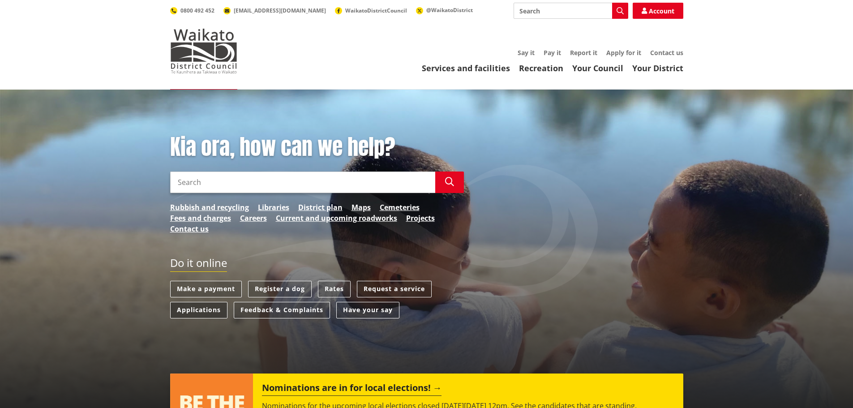
click at [211, 309] on link "Applications" at bounding box center [198, 310] width 57 height 17
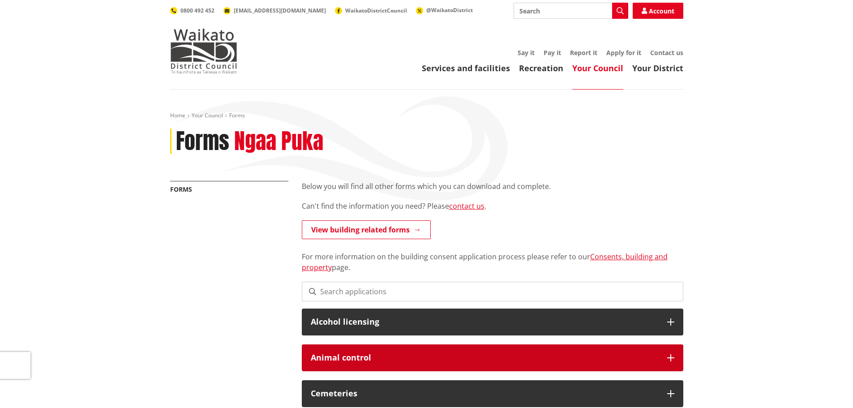
click at [351, 351] on div "Animal control" at bounding box center [492, 357] width 381 height 27
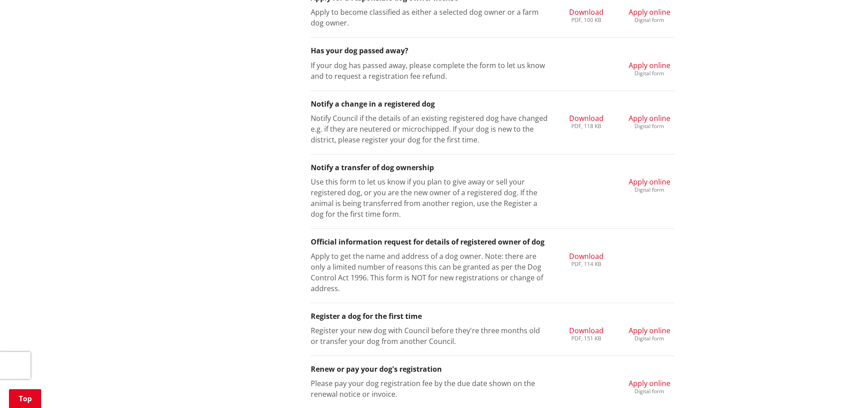
scroll to position [492, 0]
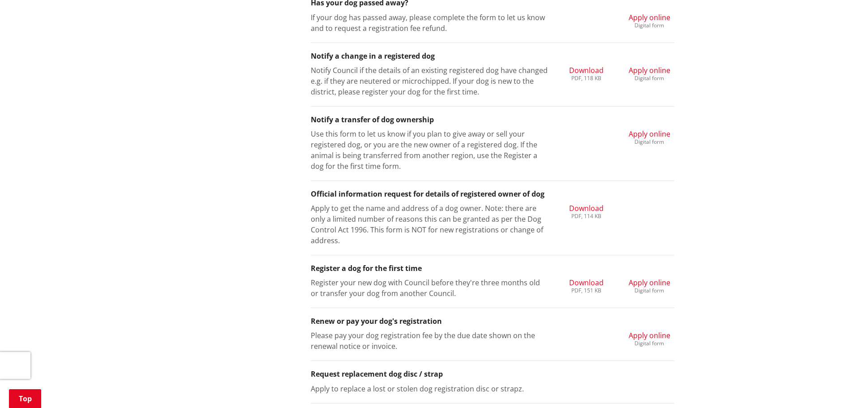
click at [696, 138] on div "Home Your Council Forms Forms Ngaa Puka More from this section Forms Below you …" at bounding box center [426, 411] width 853 height 1629
click at [739, 138] on div "Home Your Council Forms Forms Ngaa Puka More from this section Forms Below you …" at bounding box center [426, 411] width 853 height 1629
click at [737, 140] on div "Home Your Council Forms Forms Ngaa Puka More from this section Forms Below you …" at bounding box center [426, 411] width 853 height 1629
click at [731, 145] on div "Home Your Council Forms Forms Ngaa Puka More from this section Forms Below you …" at bounding box center [426, 411] width 853 height 1629
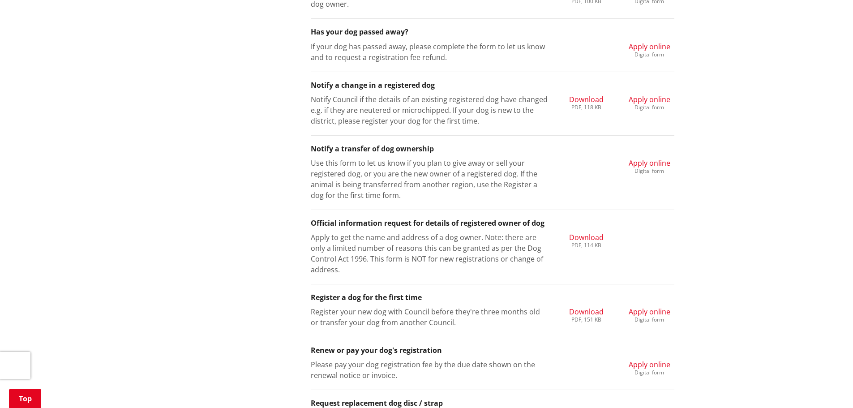
scroll to position [448, 0]
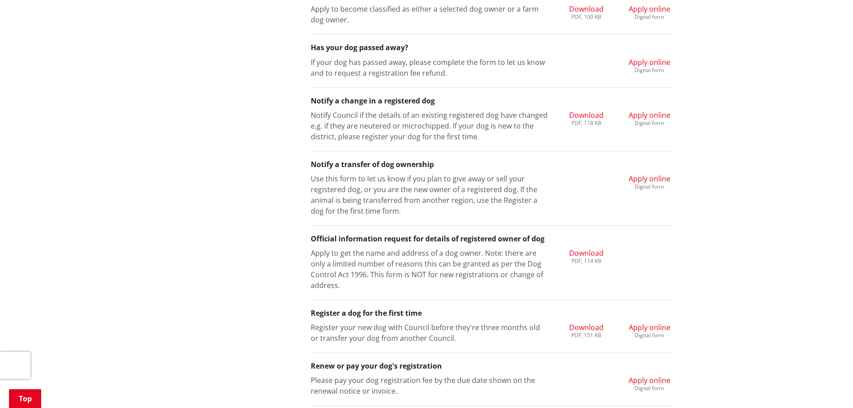
click at [490, 161] on h3 "Notify a transfer of dog ownership" at bounding box center [492, 164] width 363 height 9
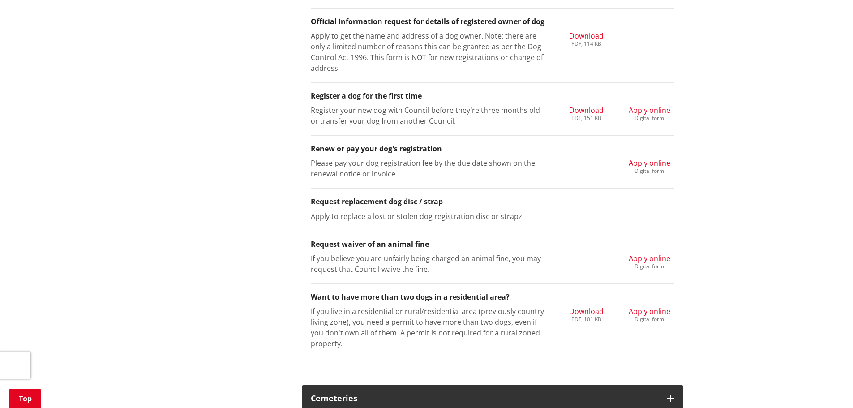
scroll to position [671, 0]
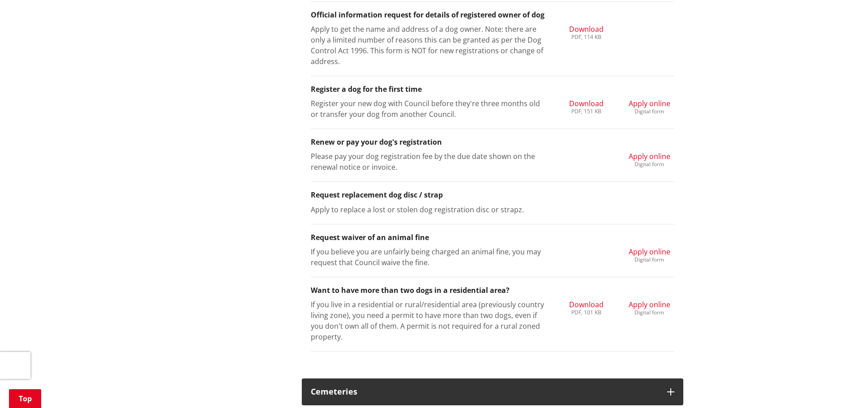
drag, startPoint x: 200, startPoint y: 93, endPoint x: 170, endPoint y: 96, distance: 30.5
click at [196, 94] on div "More from this section Forms Below you will find all other forms which you can …" at bounding box center [426, 261] width 526 height 1502
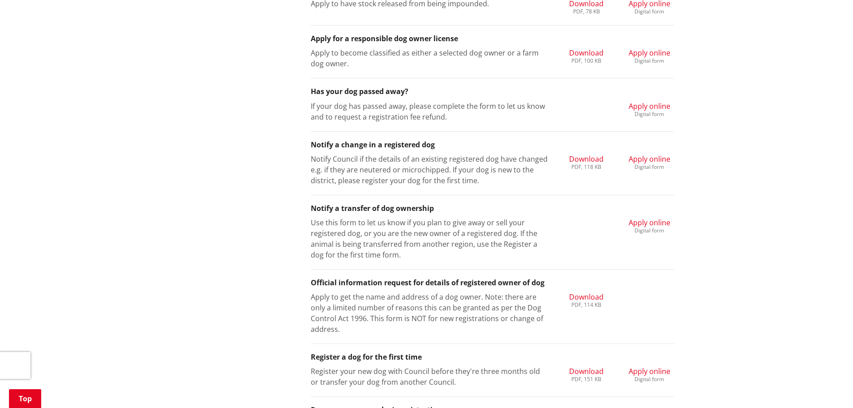
scroll to position [403, 0]
click at [643, 159] on span "Apply online" at bounding box center [649, 160] width 42 height 10
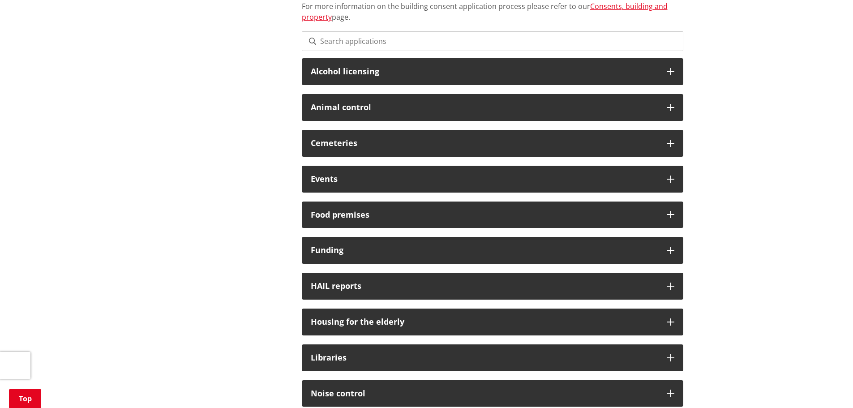
scroll to position [224, 0]
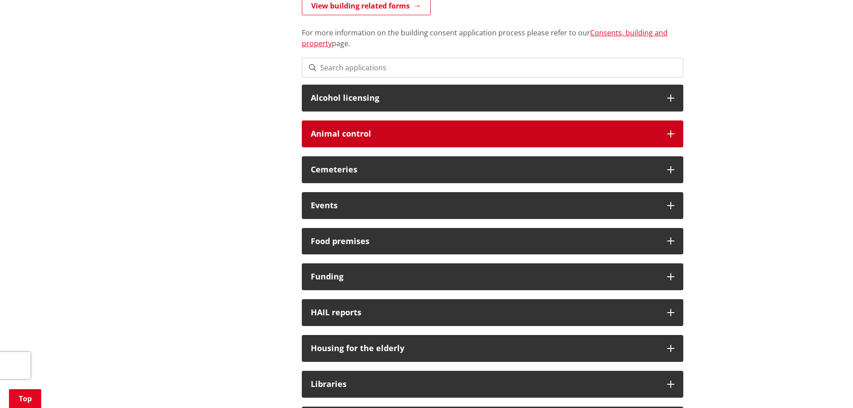
drag, startPoint x: 324, startPoint y: 129, endPoint x: 330, endPoint y: 129, distance: 5.4
click at [325, 129] on h3 "Animal control" at bounding box center [484, 133] width 347 height 9
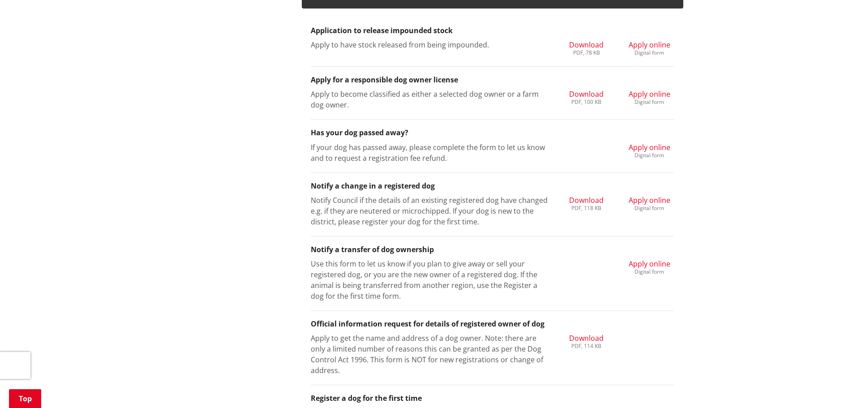
scroll to position [313, 0]
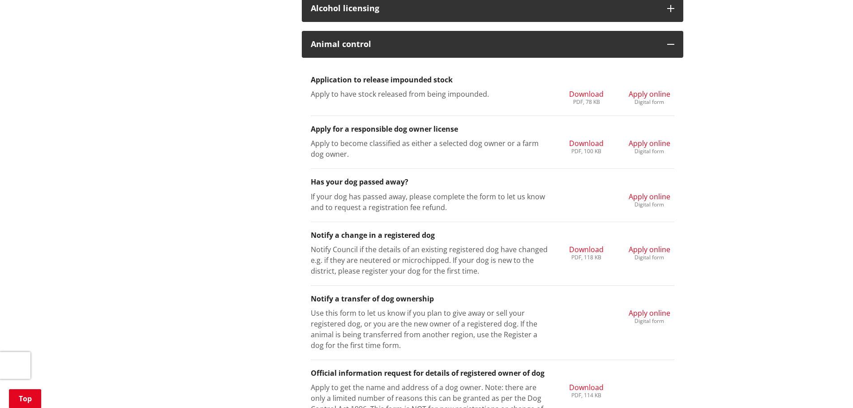
click at [654, 301] on h3 "Notify a transfer of dog ownership" at bounding box center [492, 298] width 363 height 9
click at [654, 318] on div "Digital form" at bounding box center [649, 320] width 42 height 5
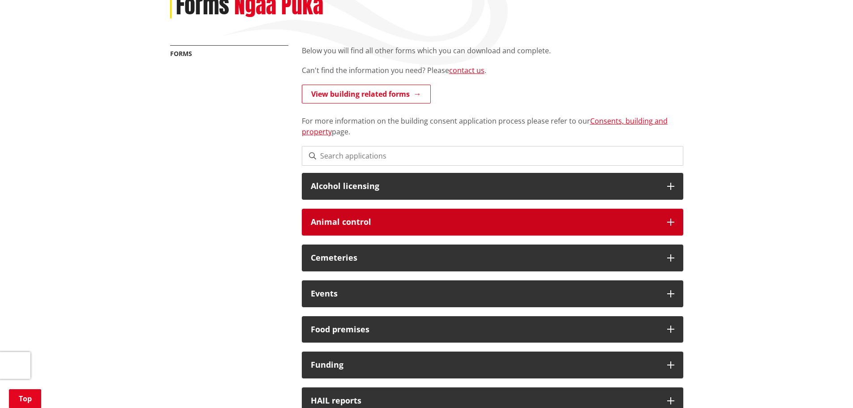
scroll to position [134, 0]
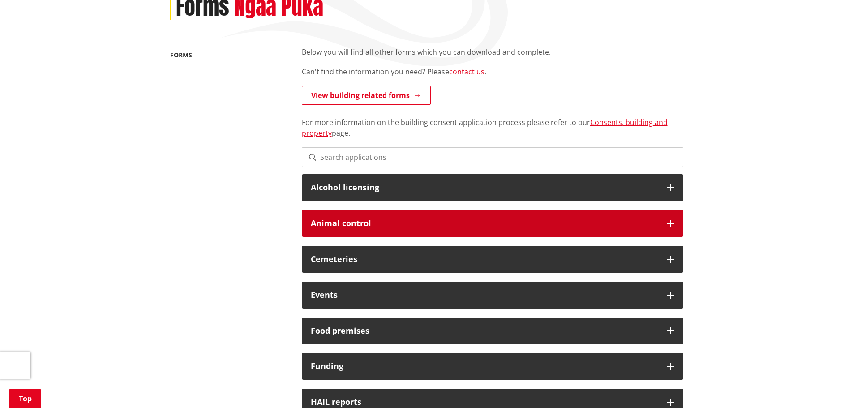
click at [361, 232] on div "Animal control" at bounding box center [492, 223] width 381 height 27
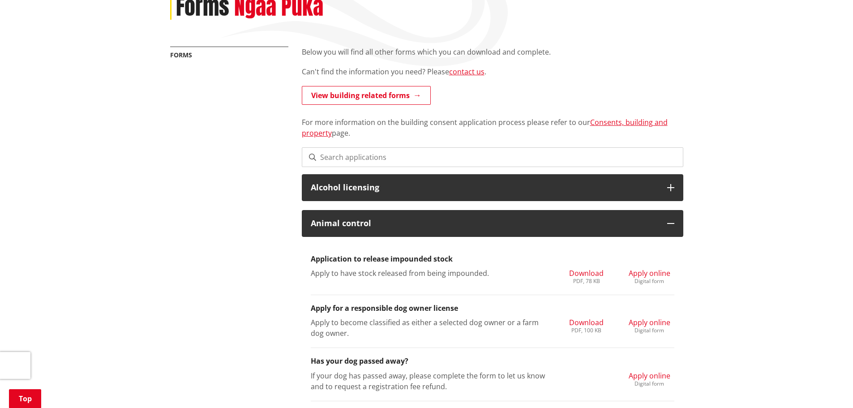
scroll to position [269, 0]
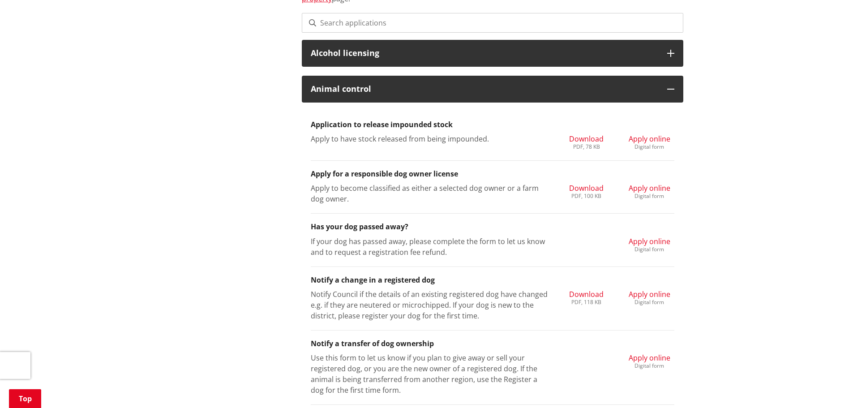
click at [644, 296] on span "Apply online" at bounding box center [649, 294] width 42 height 10
